Goal: Find specific page/section: Find specific page/section

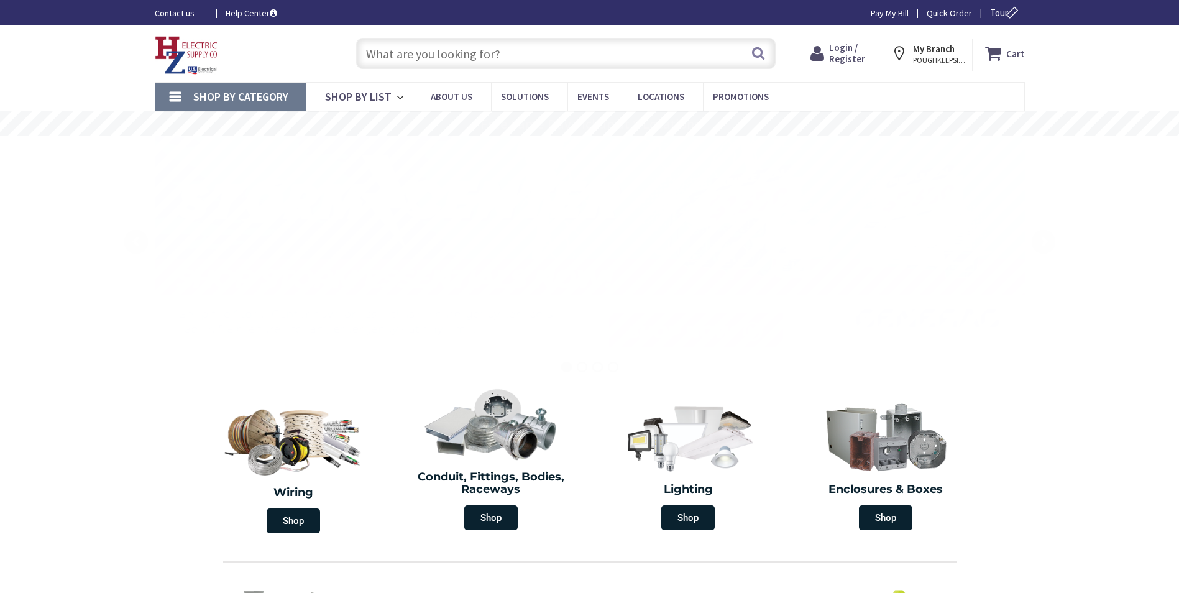
type input "Old [STREET_ADDRESS]"
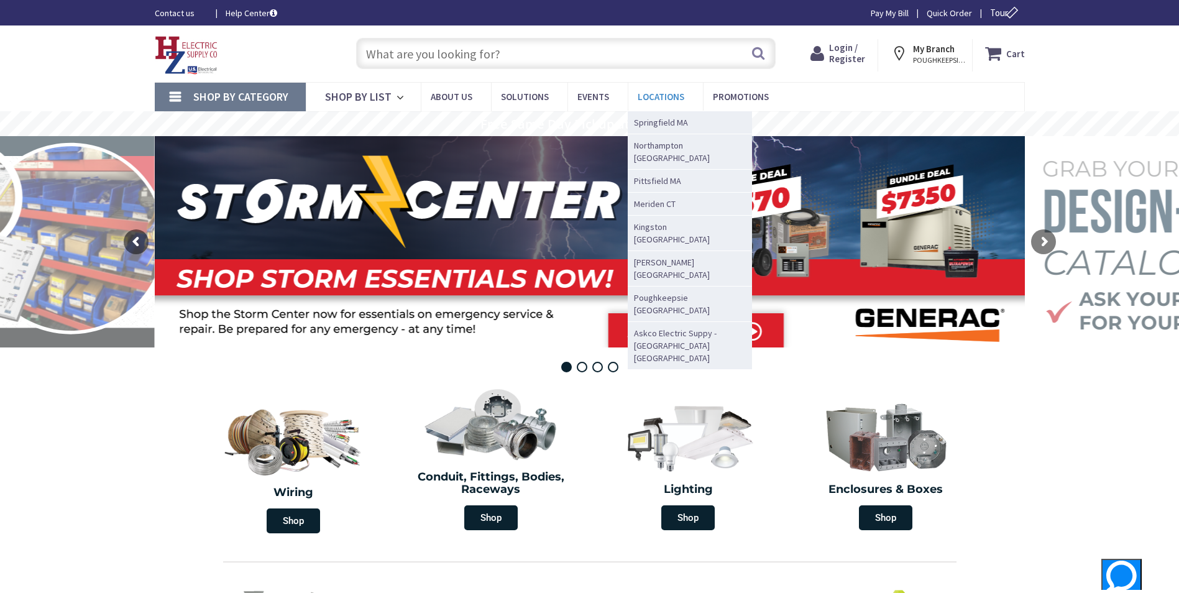
click at [658, 95] on span "Locations" at bounding box center [661, 97] width 47 height 12
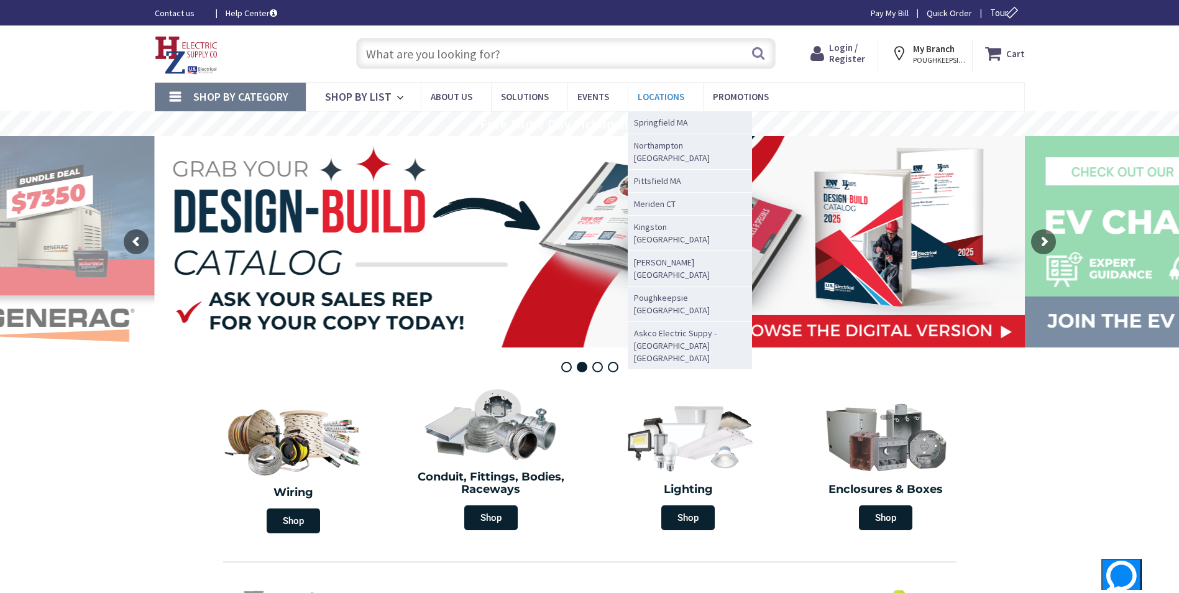
click at [659, 94] on span "Locations" at bounding box center [661, 97] width 47 height 12
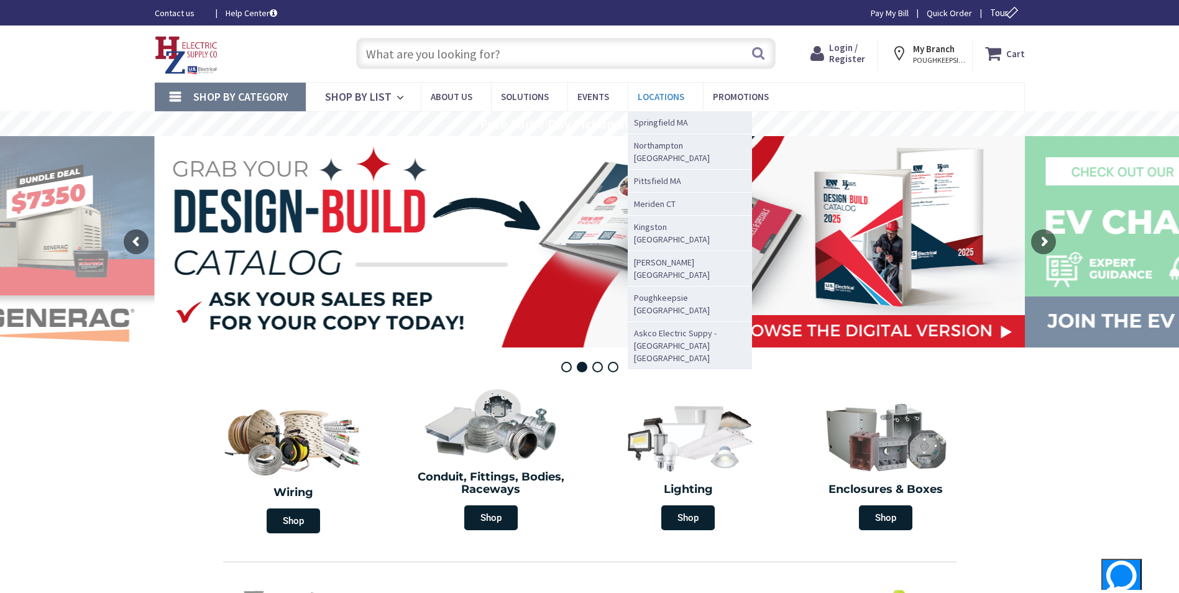
click at [659, 94] on span "Locations" at bounding box center [661, 97] width 47 height 12
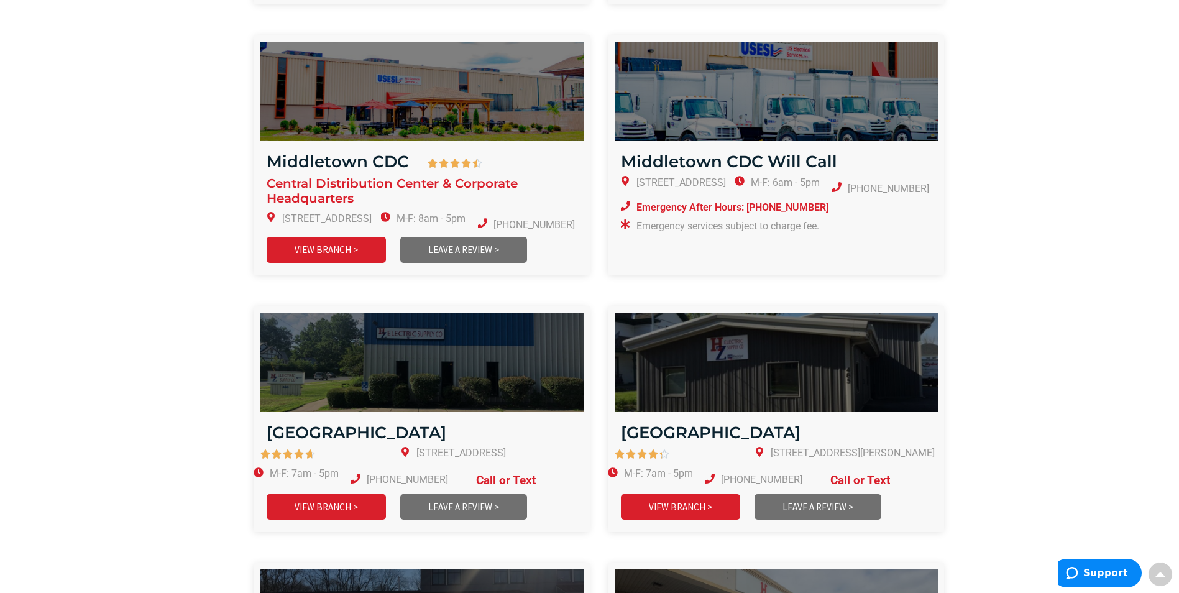
scroll to position [1367, 0]
